Goal: Navigation & Orientation: Find specific page/section

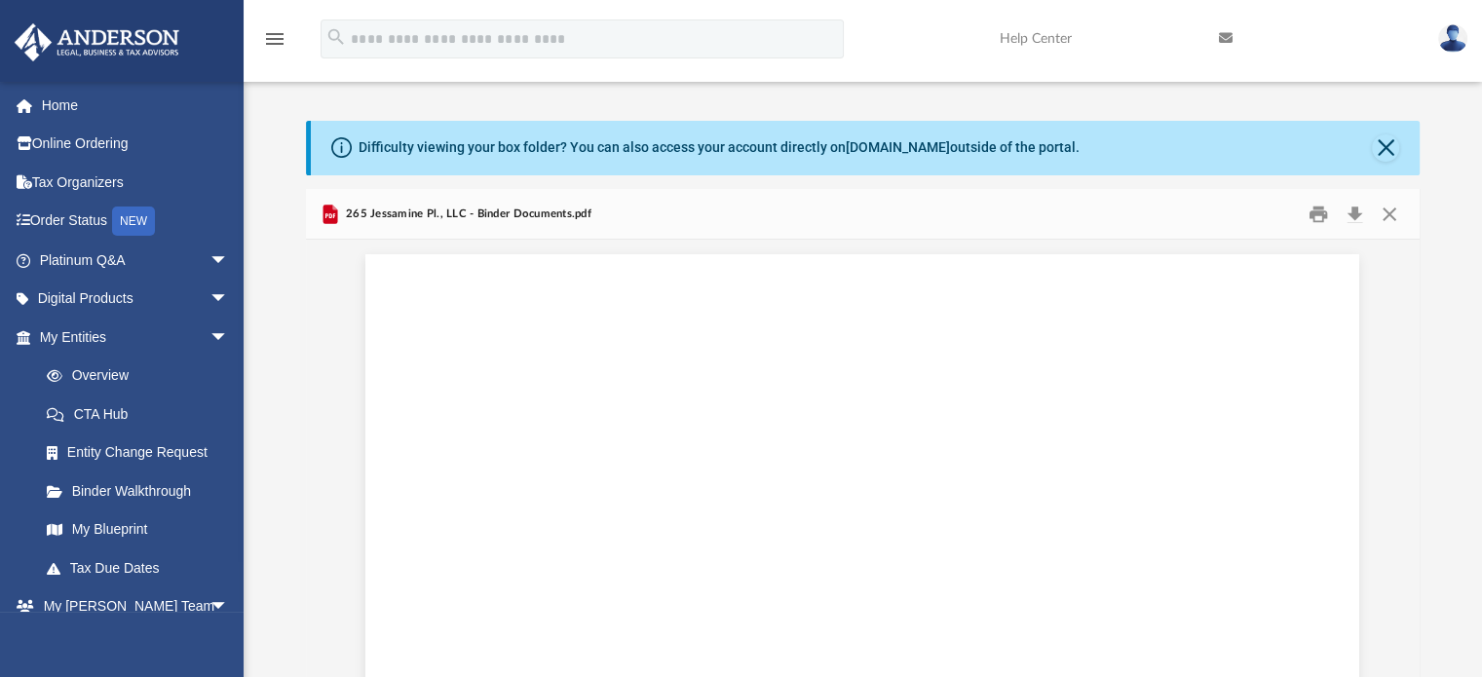
scroll to position [36825, 0]
click at [75, 334] on link "My Entities arrow_drop_down" at bounding box center [136, 337] width 245 height 39
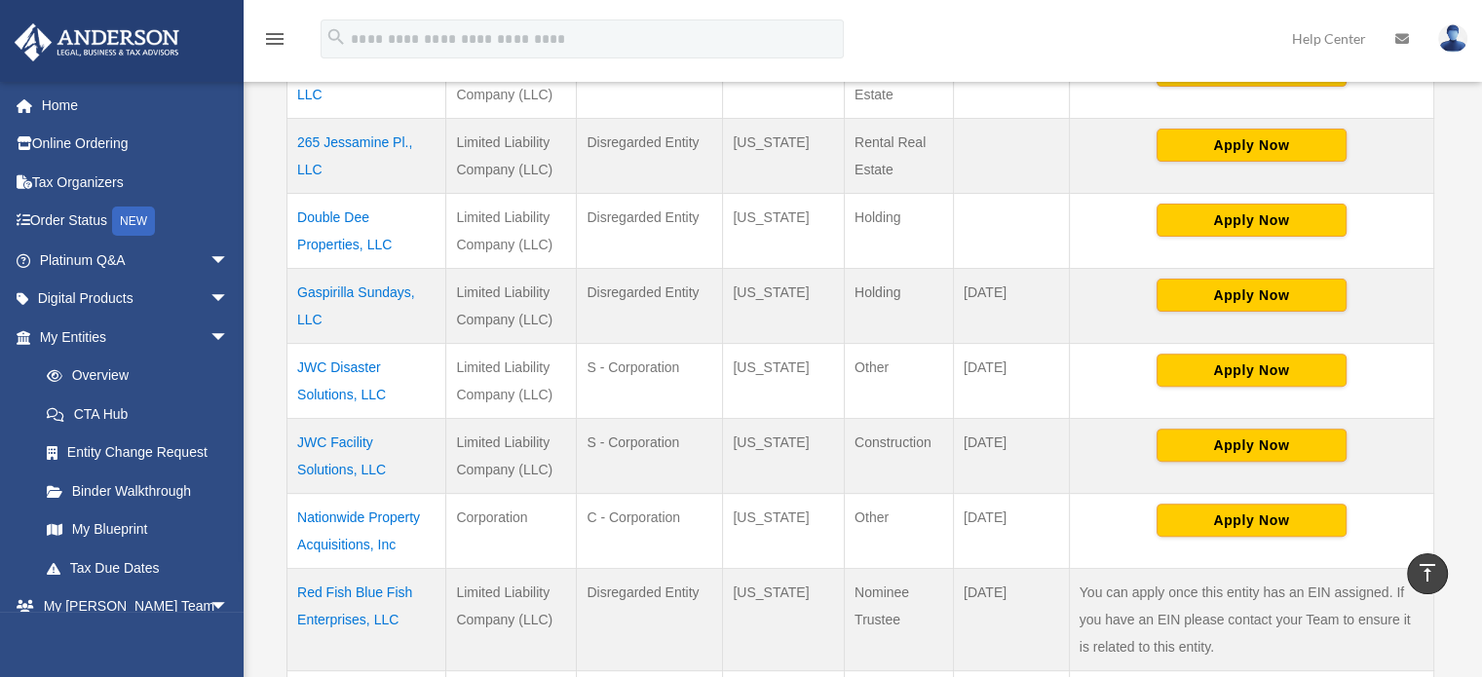
scroll to position [682, 0]
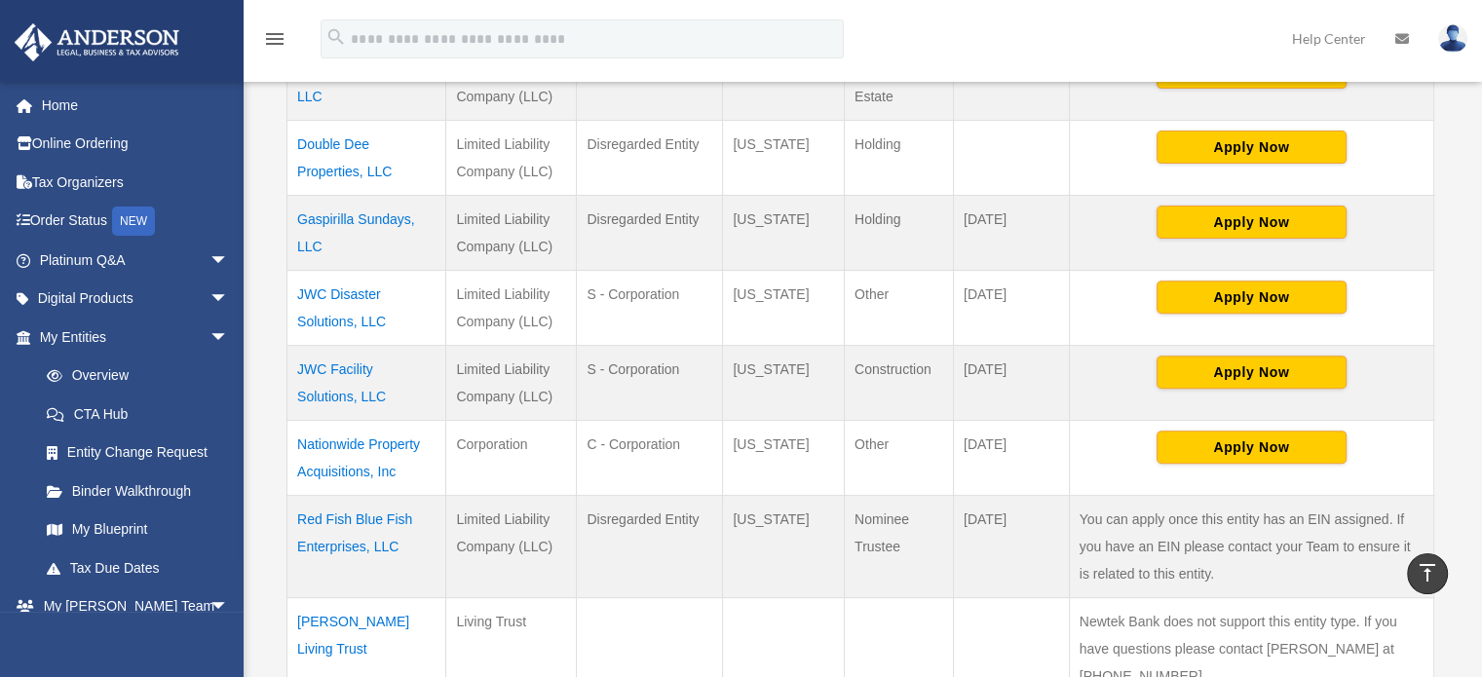
click at [357, 213] on td "Gaspirilla Sundays, LLC" at bounding box center [366, 232] width 159 height 75
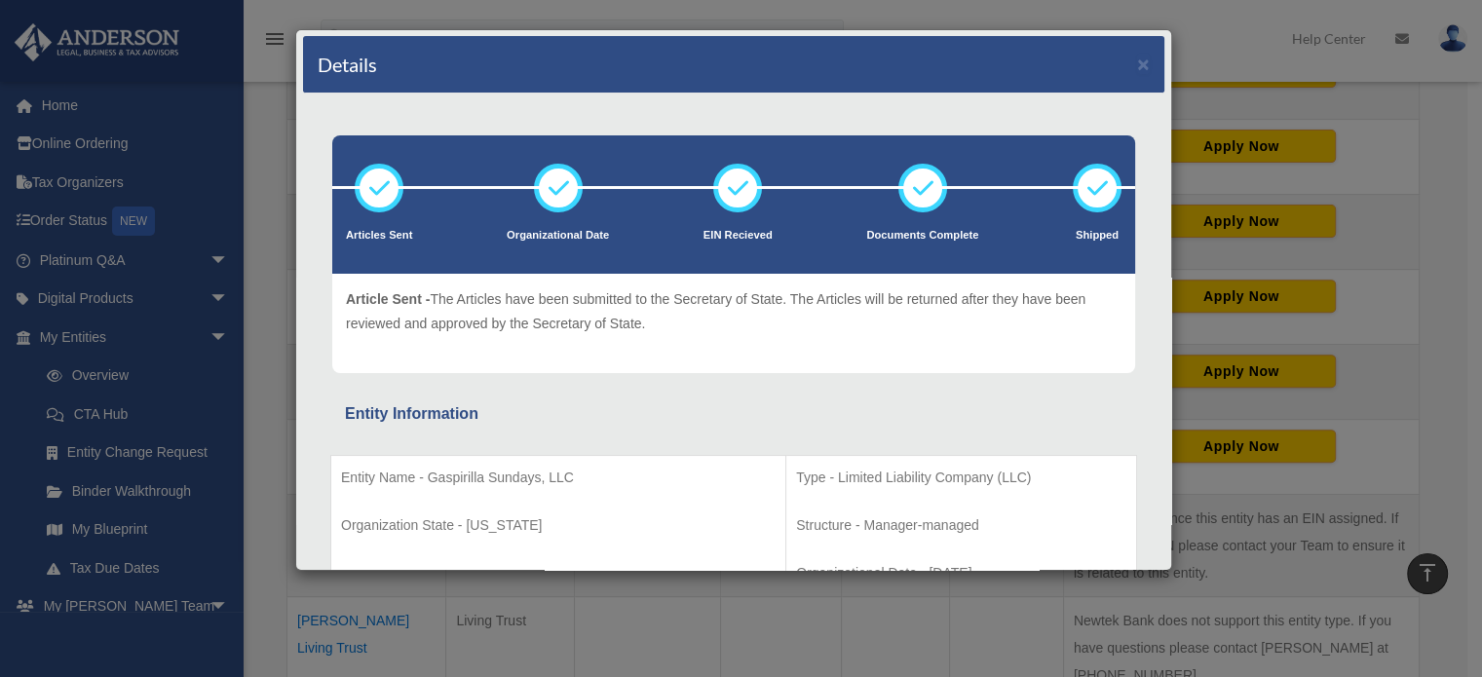
scroll to position [0, 0]
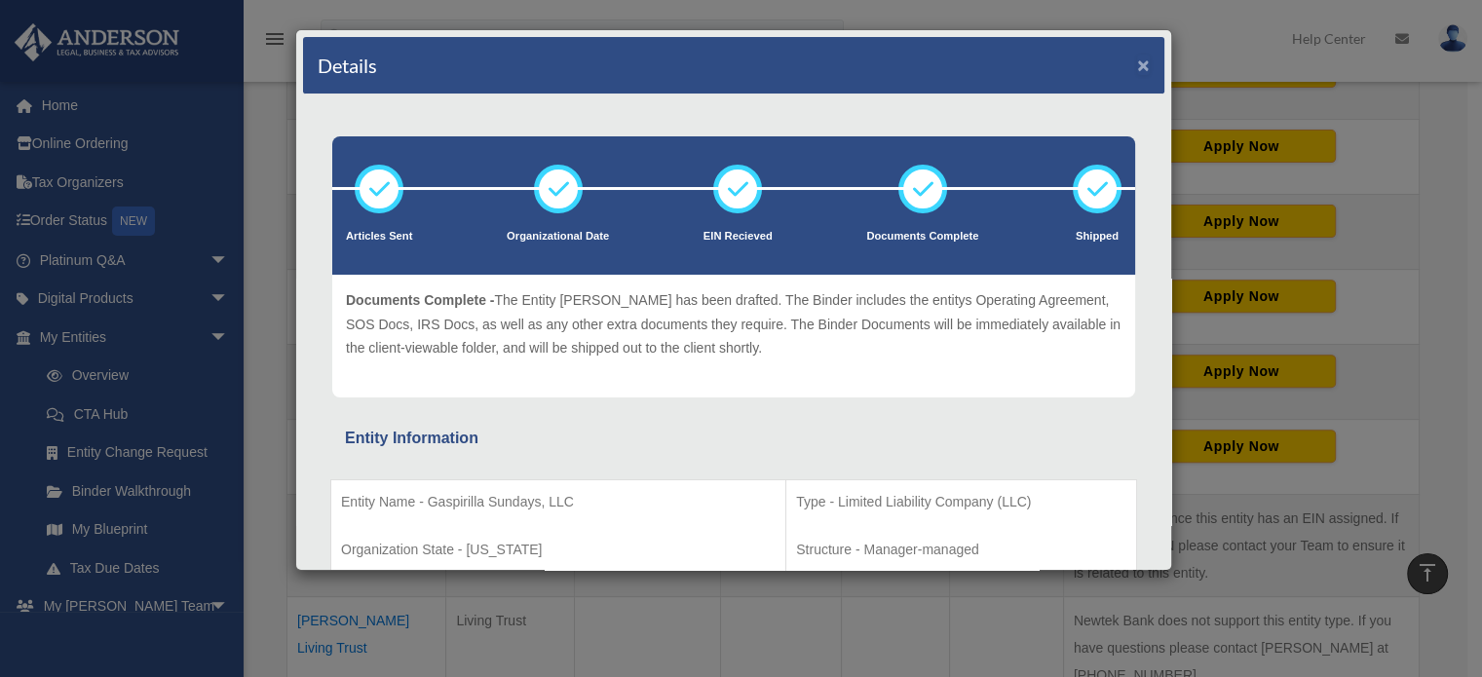
click at [1137, 61] on button "×" at bounding box center [1143, 65] width 13 height 20
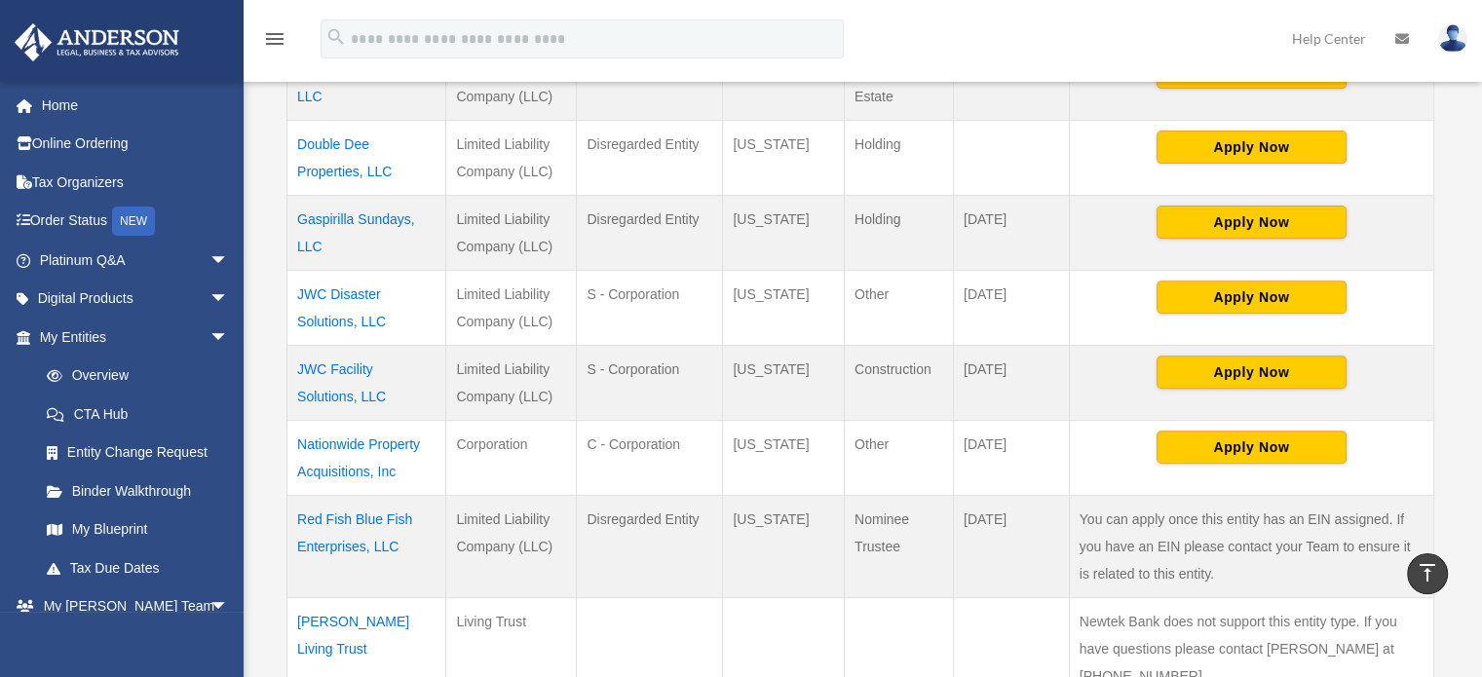
click at [358, 525] on td "Red Fish Blue Fish Enterprises, LLC" at bounding box center [366, 546] width 159 height 102
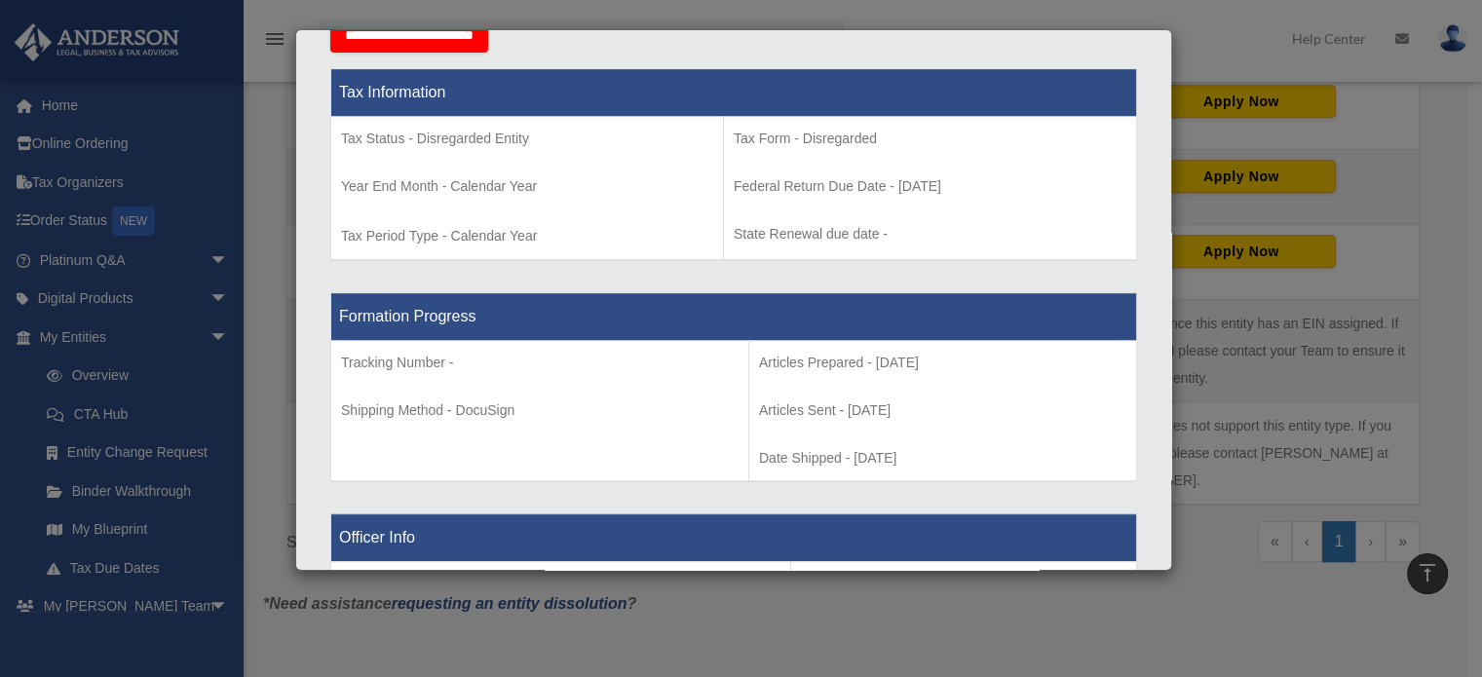
scroll to position [761, 0]
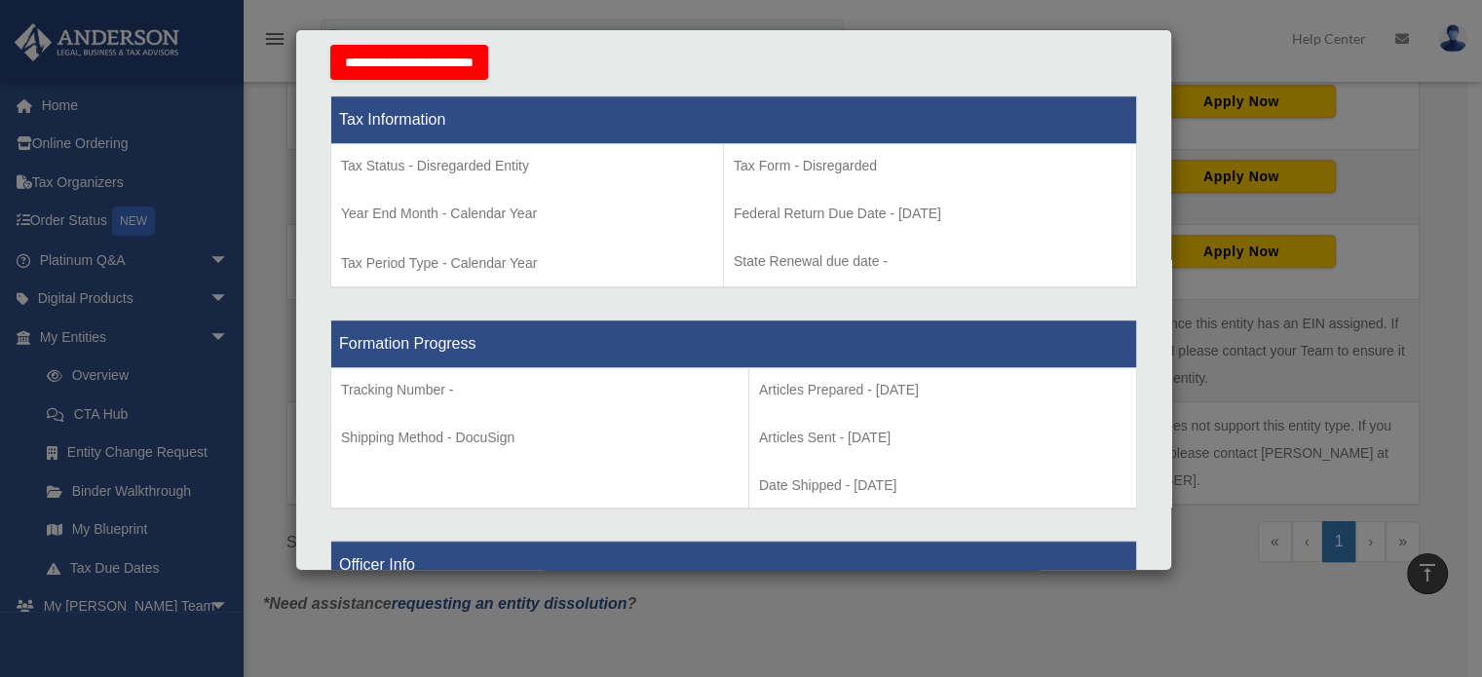
click at [1248, 52] on div "Details × Articles Sent Organizational Date" at bounding box center [741, 338] width 1482 height 677
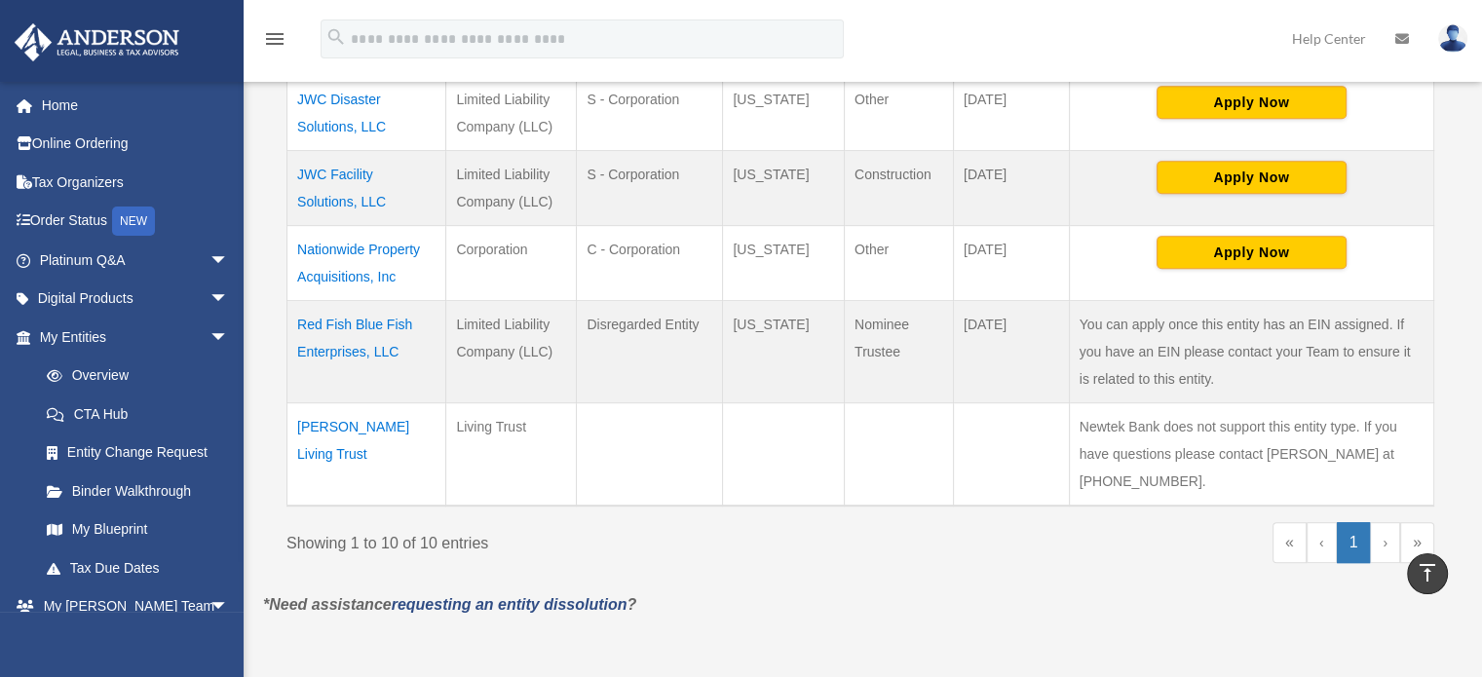
click at [376, 319] on td "Red Fish Blue Fish Enterprises, LLC" at bounding box center [366, 351] width 159 height 102
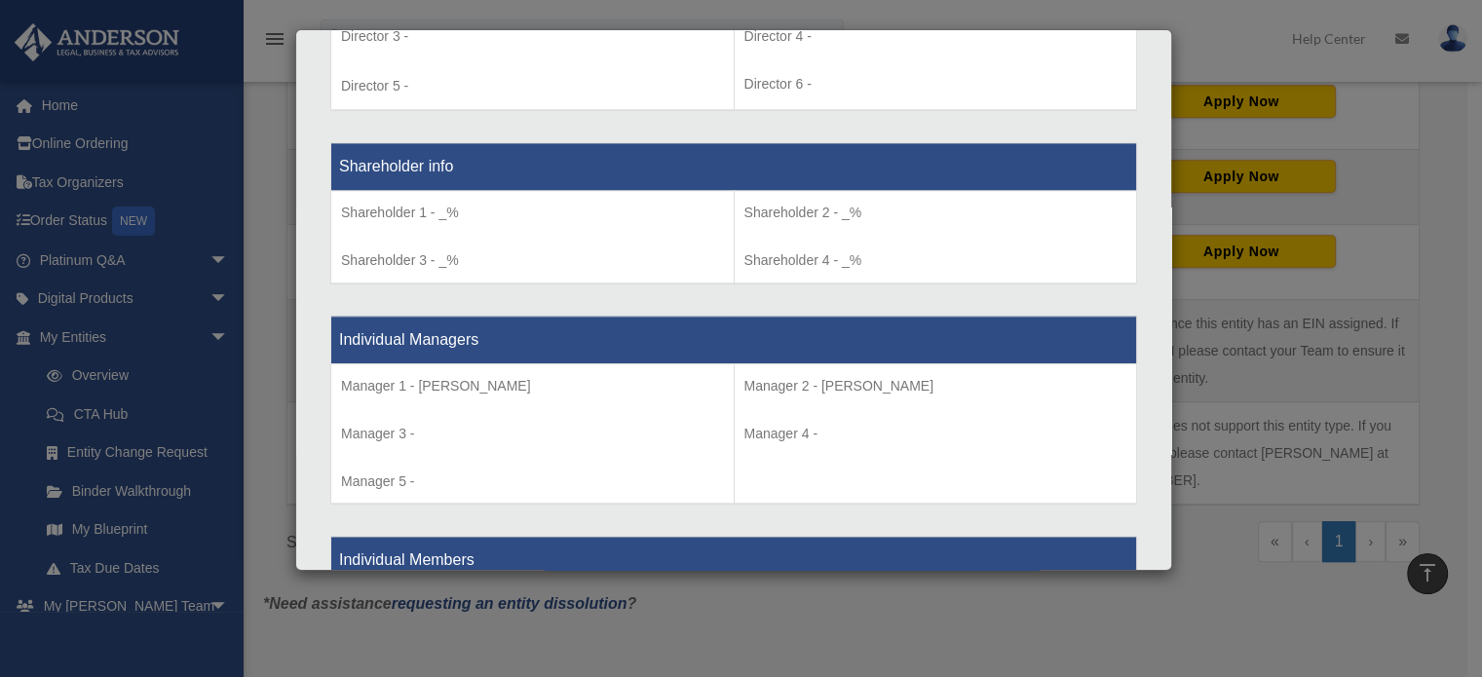
scroll to position [1559, 0]
